Goal: Entertainment & Leisure: Consume media (video, audio)

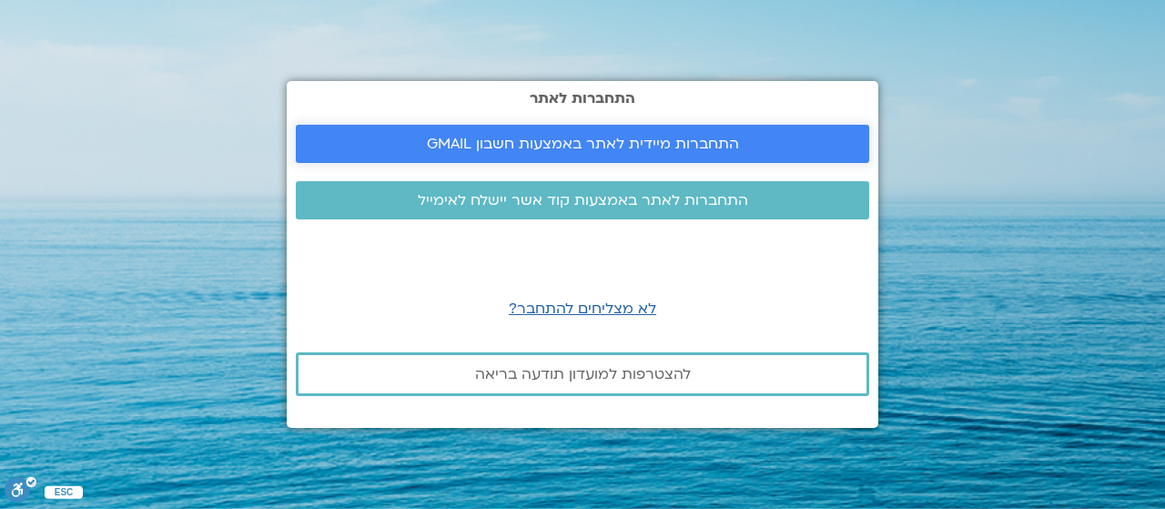
click at [717, 136] on span "התחברות מיידית לאתר באמצעות חשבון GMAIL" at bounding box center [583, 144] width 312 height 16
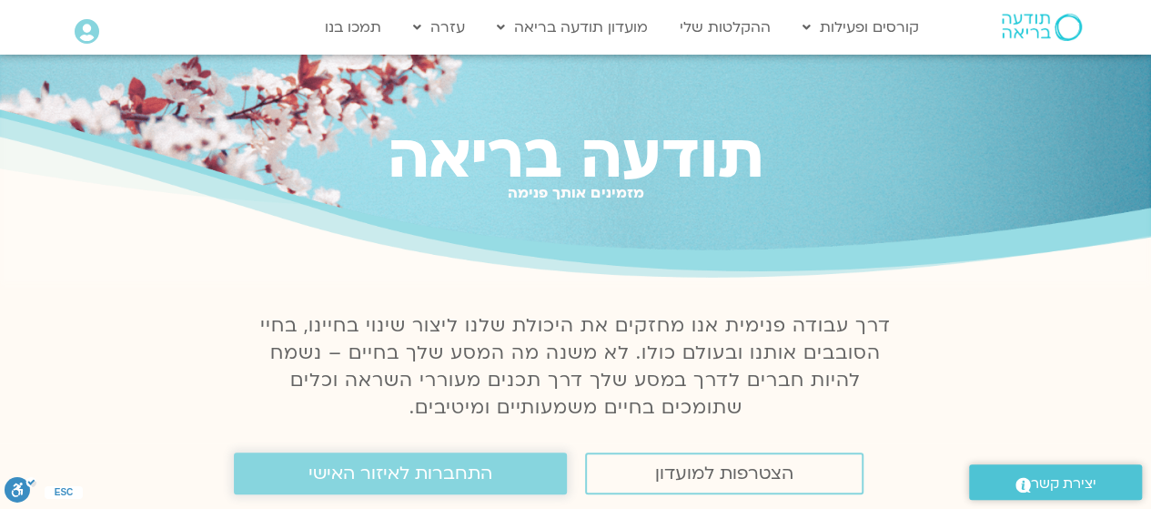
click at [402, 472] on span "התחברות לאיזור האישי" at bounding box center [400, 473] width 184 height 20
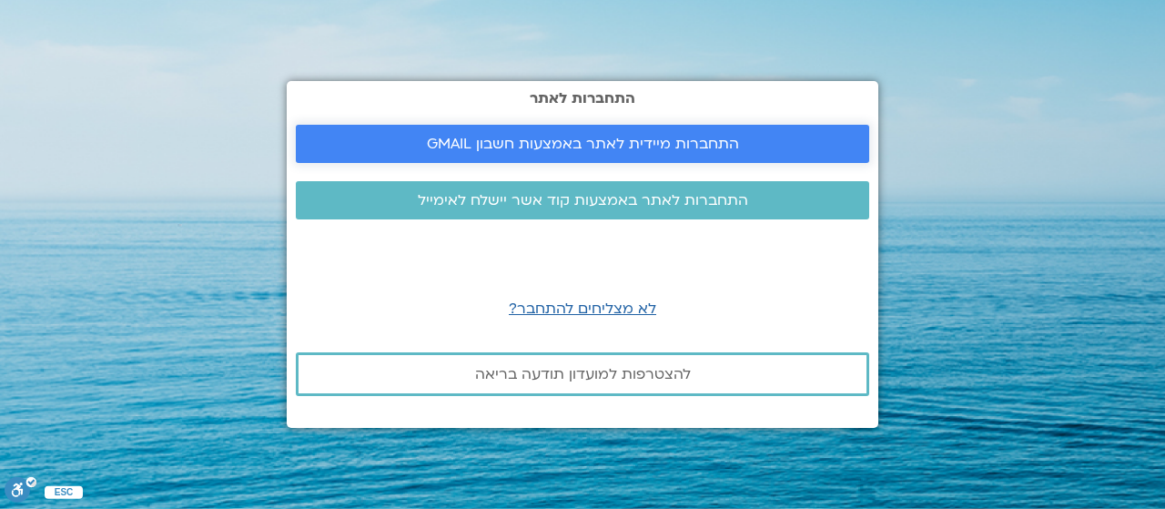
click at [579, 139] on span "התחברות מיידית לאתר באמצעות חשבון GMAIL" at bounding box center [583, 144] width 312 height 16
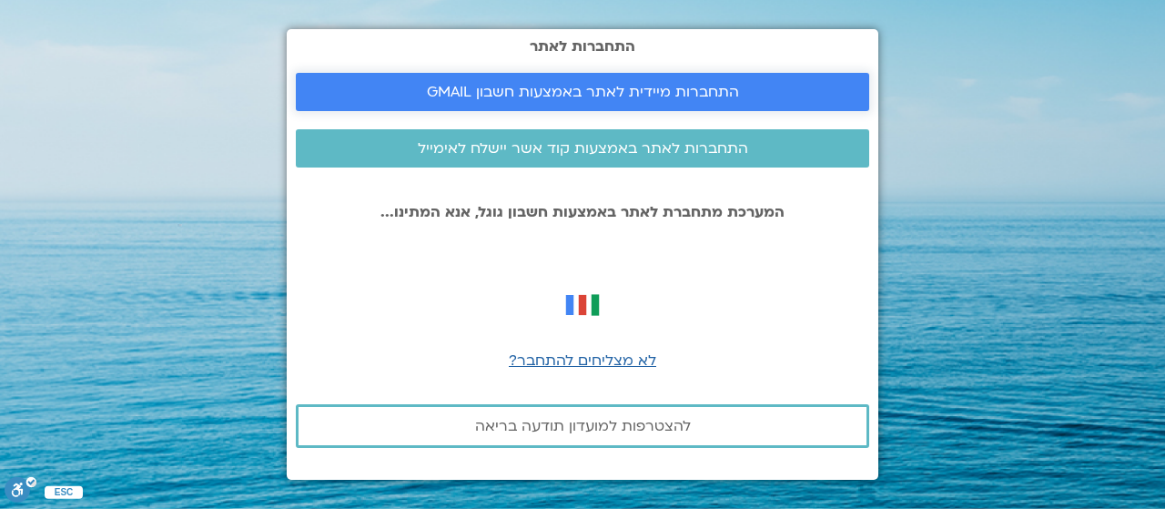
click at [605, 90] on span "התחברות מיידית לאתר באמצעות חשבון GMAIL" at bounding box center [583, 92] width 312 height 16
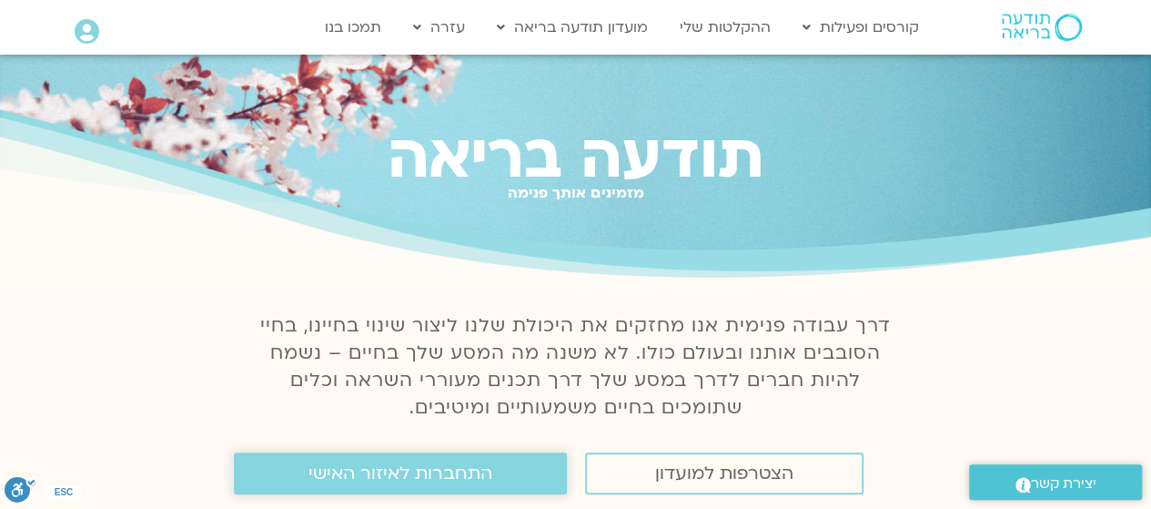
click at [421, 478] on span "התחברות לאיזור האישי" at bounding box center [400, 473] width 184 height 20
click at [729, 26] on link "ההקלטות שלי" at bounding box center [725, 27] width 109 height 35
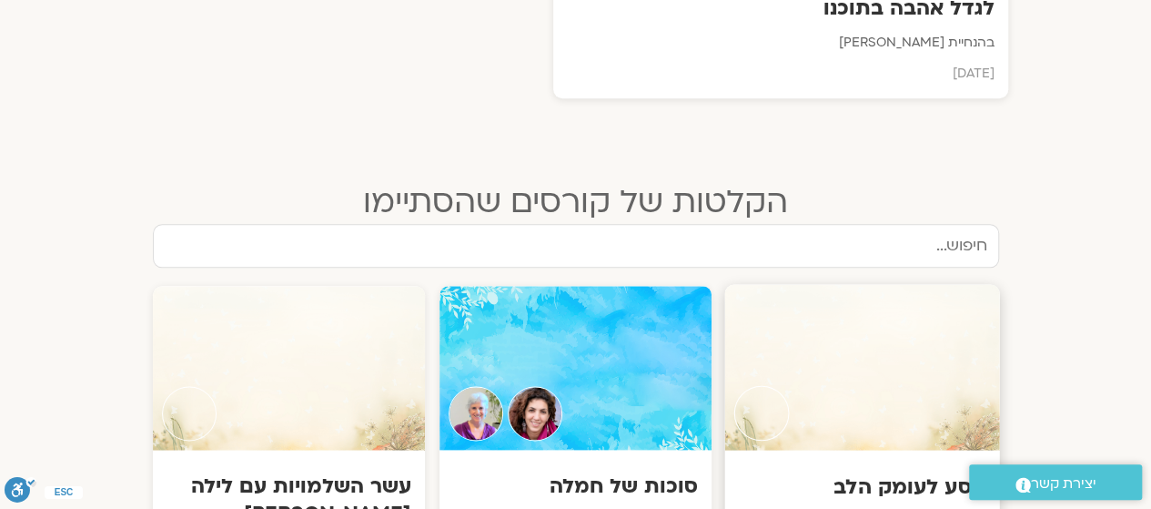
scroll to position [1001, 0]
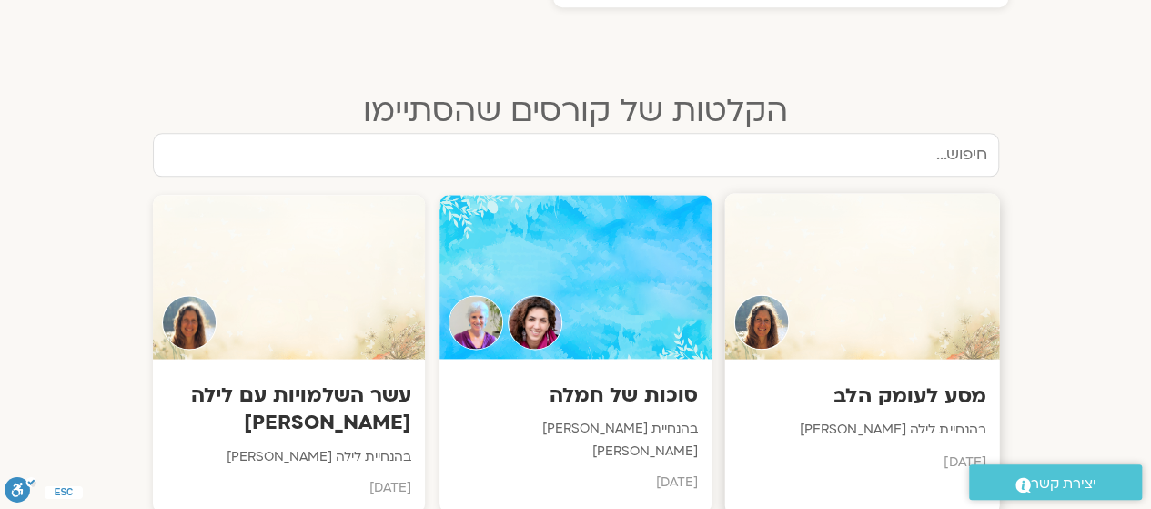
click at [917, 391] on h3 "מסע לעומק הלב" at bounding box center [862, 396] width 247 height 28
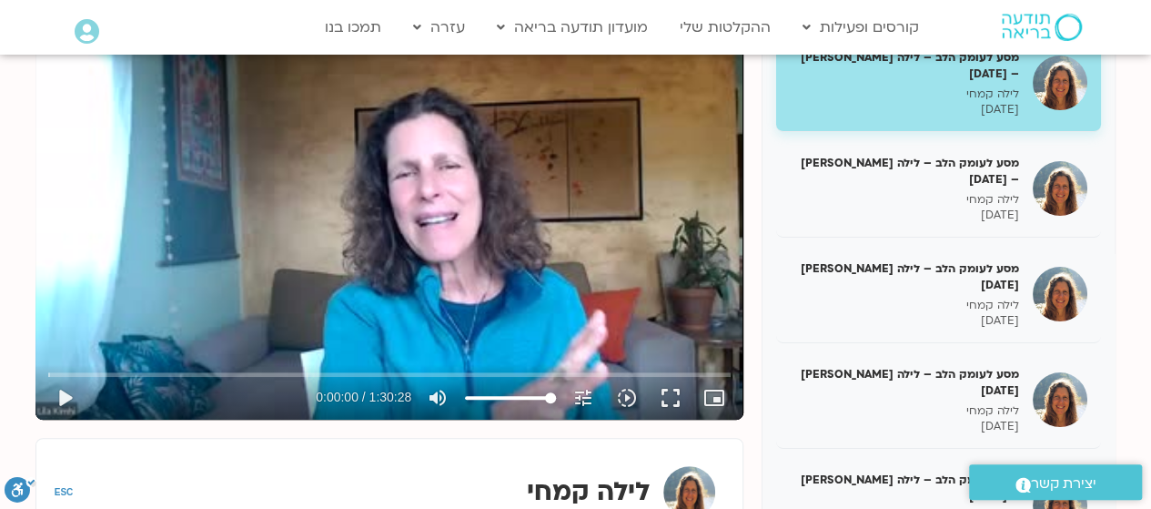
scroll to position [45, 0]
